Goal: Find specific page/section: Find specific page/section

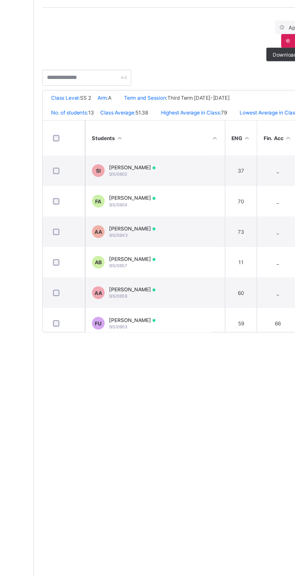
scroll to position [0, 148]
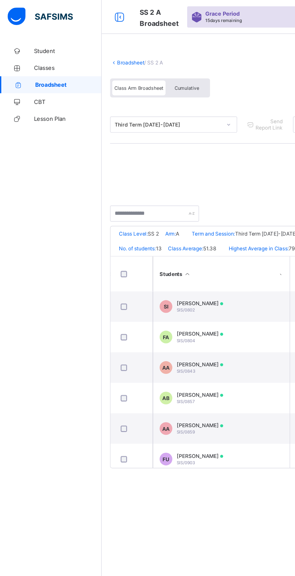
click at [85, 11] on icon at bounding box center [85, 12] width 10 height 9
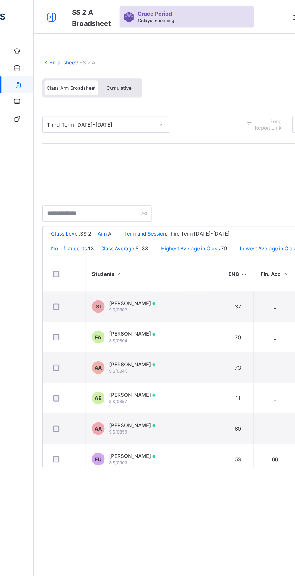
click at [51, 44] on link "Broadsheet" at bounding box center [44, 44] width 19 height 5
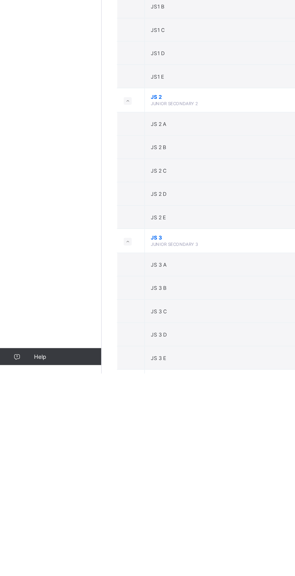
scroll to position [777, 0]
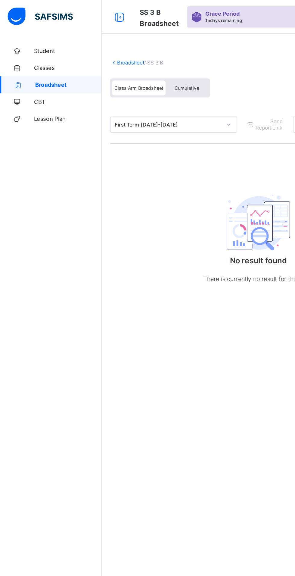
click at [33, 36] on span "Student" at bounding box center [48, 36] width 48 height 5
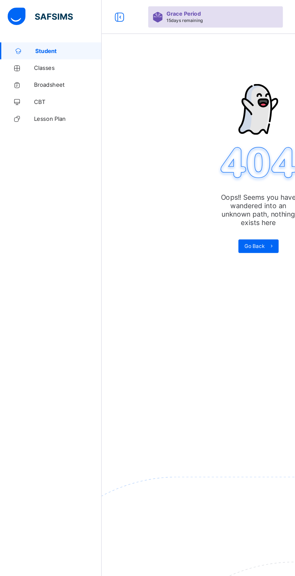
click at [43, 48] on span "Classes" at bounding box center [48, 48] width 48 height 5
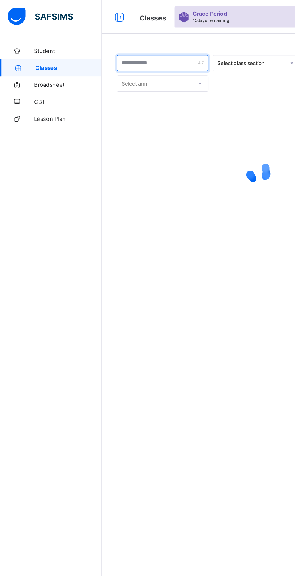
click at [125, 43] on input "text" at bounding box center [115, 44] width 65 height 11
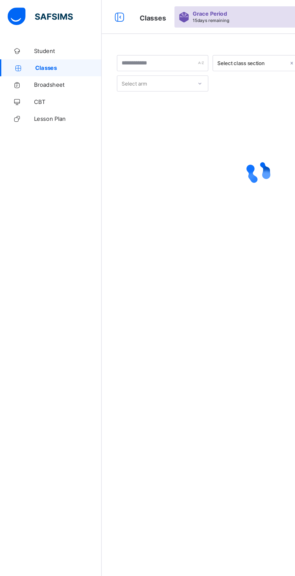
click at [210, 43] on div at bounding box center [213, 45] width 6 height 10
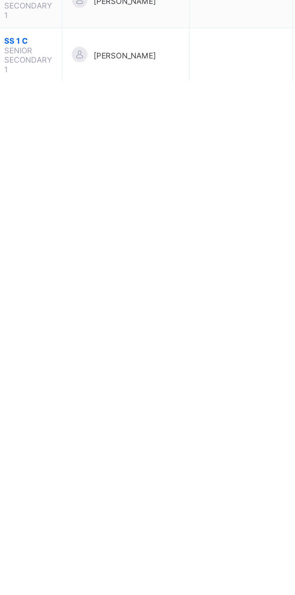
scroll to position [579, 0]
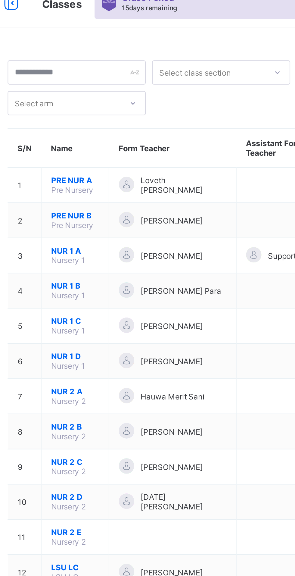
scroll to position [0, 0]
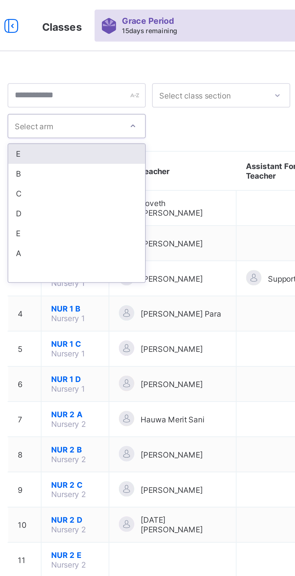
click at [129, 84] on div "B" at bounding box center [115, 81] width 64 height 9
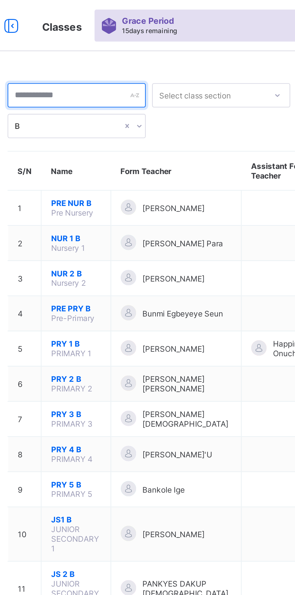
click at [138, 45] on input "text" at bounding box center [115, 44] width 65 height 11
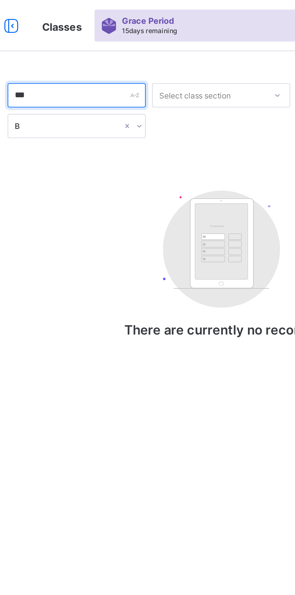
type input "***"
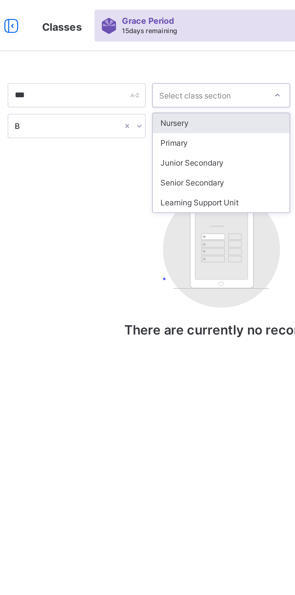
click at [187, 86] on div "Senior Secondary" at bounding box center [183, 85] width 64 height 9
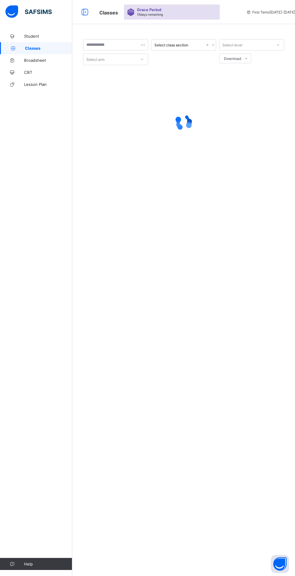
click at [50, 58] on span "Broadsheet" at bounding box center [48, 60] width 48 height 5
click at [39, 58] on span "Broadsheet" at bounding box center [48, 60] width 48 height 5
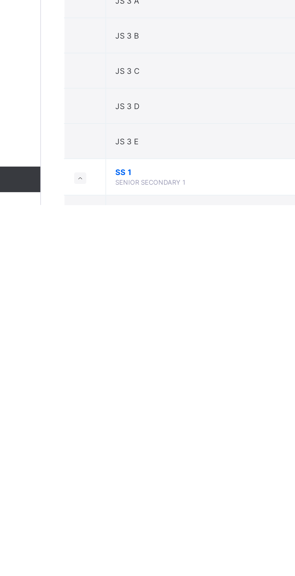
scroll to position [687, 0]
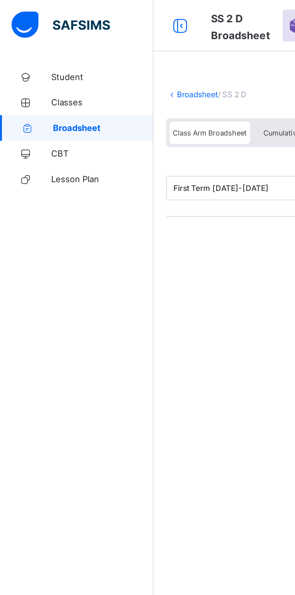
click at [84, 13] on icon at bounding box center [85, 12] width 10 height 9
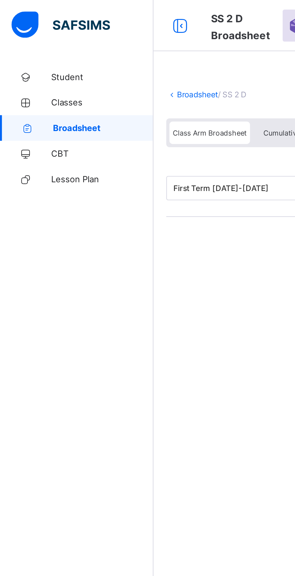
click at [81, 12] on icon at bounding box center [85, 12] width 10 height 9
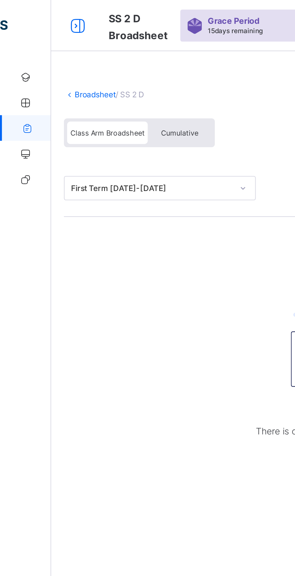
click at [35, 15] on icon at bounding box center [37, 12] width 10 height 9
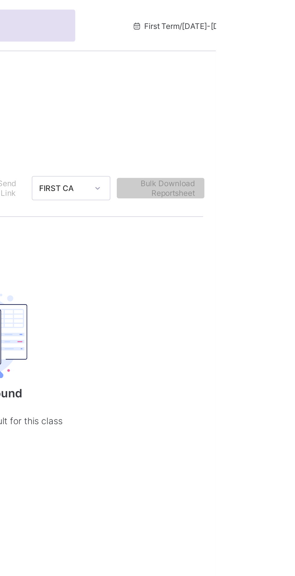
click at [261, 11] on span "First Term / 2025-2026" at bounding box center [279, 12] width 49 height 5
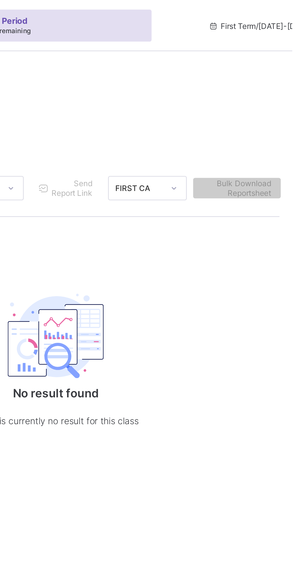
click at [255, 13] on span "First Term / 2025-2026" at bounding box center [279, 12] width 49 height 5
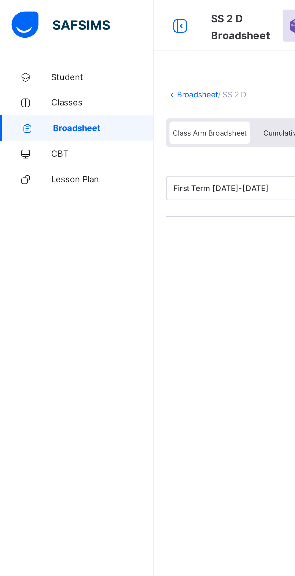
click at [38, 35] on span "Student" at bounding box center [48, 36] width 48 height 5
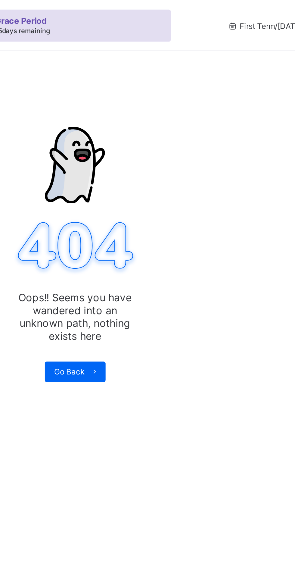
click at [187, 170] on div "Go Back" at bounding box center [184, 175] width 29 height 10
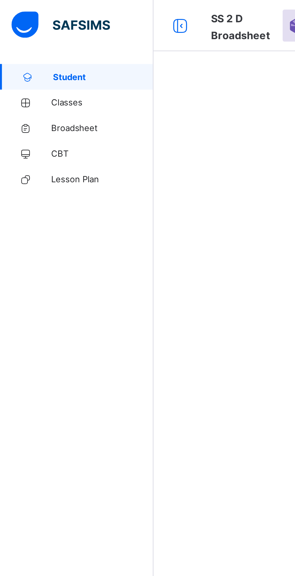
click at [42, 49] on span "Classes" at bounding box center [48, 48] width 48 height 5
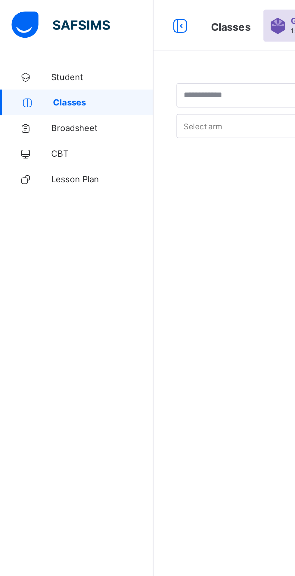
click at [46, 30] on link "Student" at bounding box center [36, 36] width 72 height 12
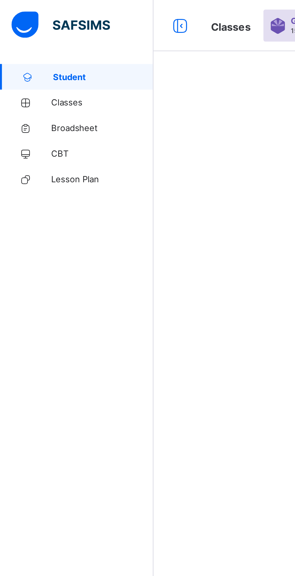
click at [47, 62] on span "Broadsheet" at bounding box center [48, 60] width 48 height 5
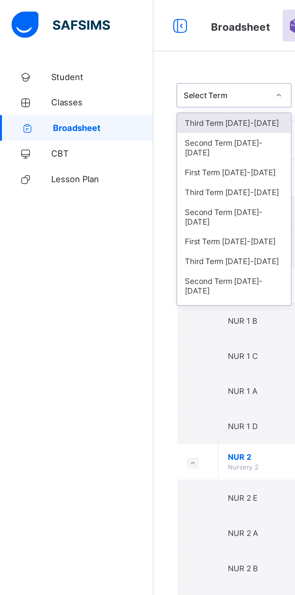
click at [123, 86] on div "Third Term [DATE]-[DATE]" at bounding box center [110, 90] width 54 height 9
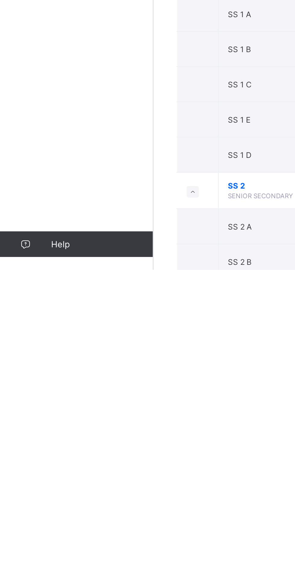
scroll to position [782, 0]
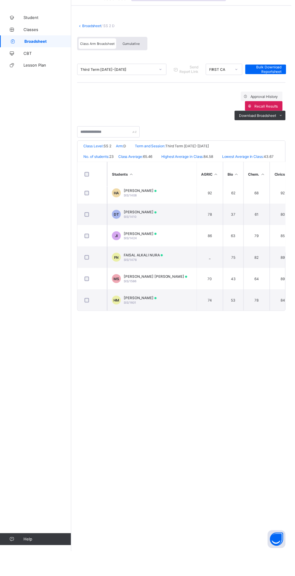
scroll to position [375, 0]
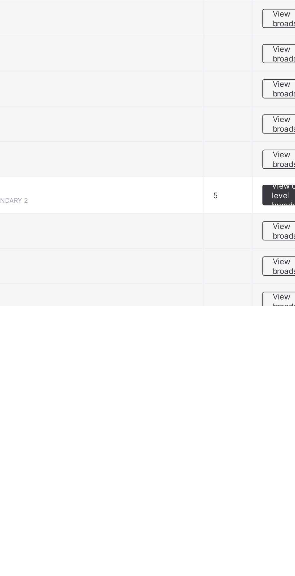
scroll to position [777, 0]
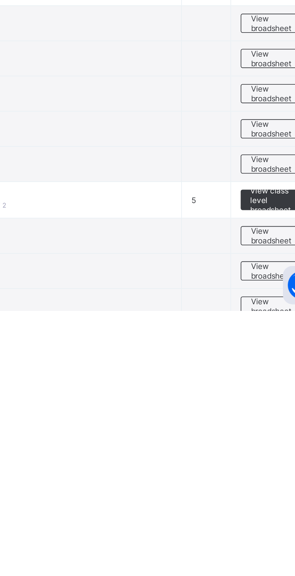
click at [266, 553] on span "View broadsheet" at bounding box center [265, 557] width 19 height 9
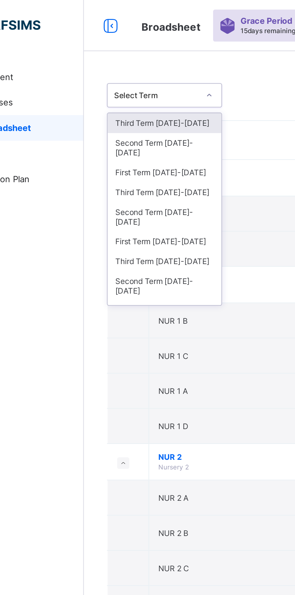
click at [127, 86] on div "Third Term [DATE]-[DATE]" at bounding box center [110, 90] width 54 height 9
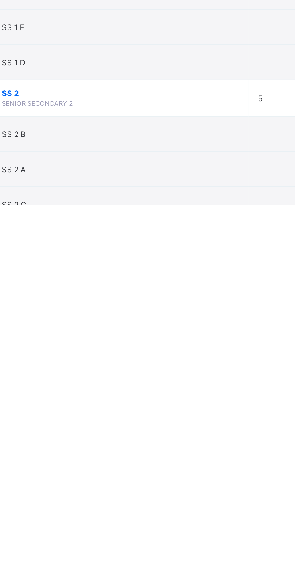
scroll to position [780, 0]
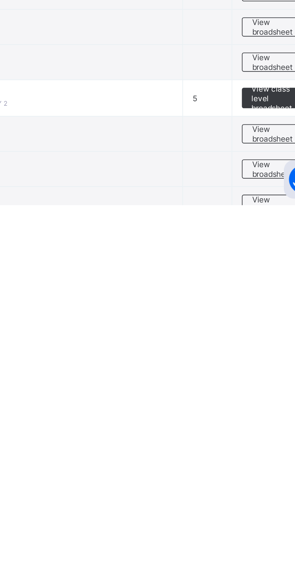
click at [269, 571] on span "View broadsheet" at bounding box center [265, 575] width 19 height 9
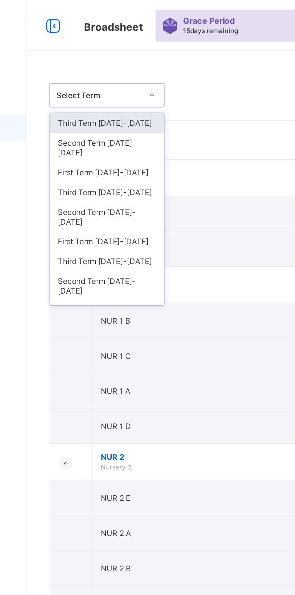
click at [126, 86] on div "Third Term [DATE]-[DATE]" at bounding box center [110, 90] width 54 height 9
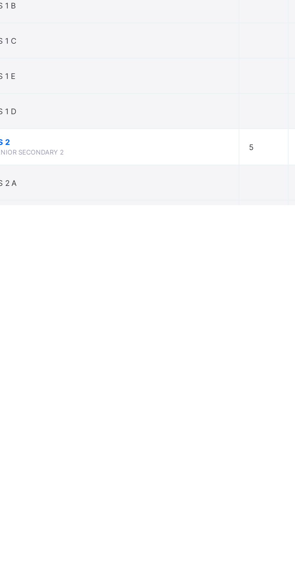
scroll to position [758, 0]
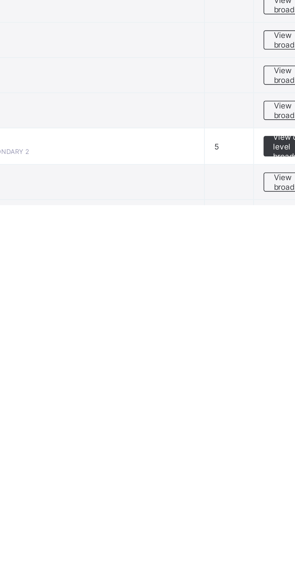
click at [260, 575] on span "View broadsheet" at bounding box center [265, 581] width 19 height 9
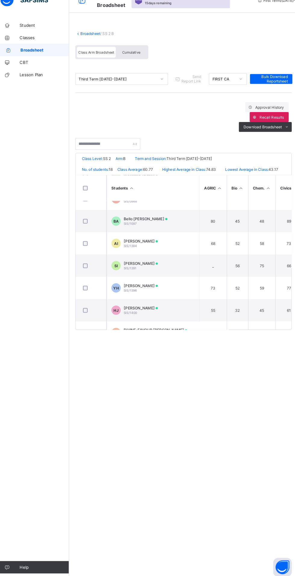
scroll to position [208, 0]
